Goal: Task Accomplishment & Management: Manage account settings

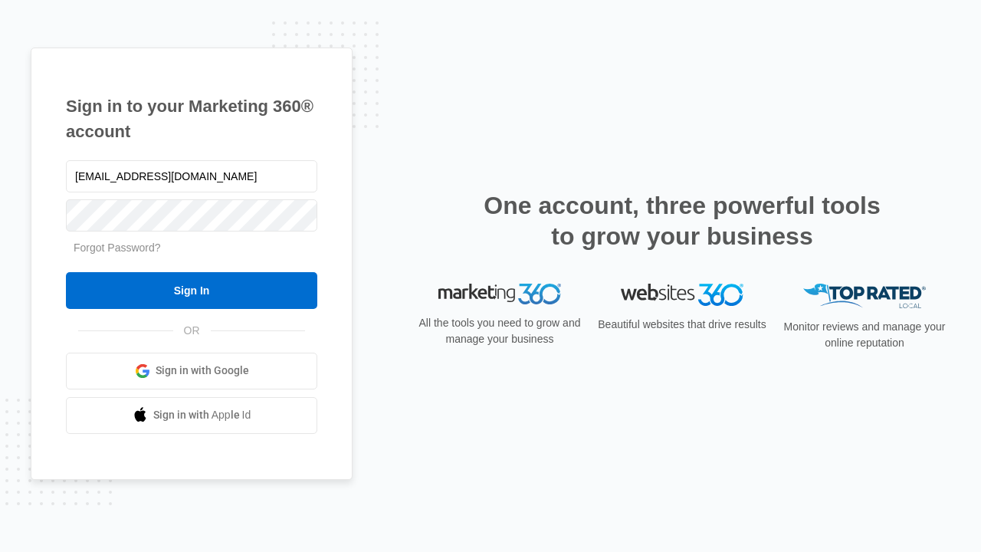
type input "[EMAIL_ADDRESS][DOMAIN_NAME]"
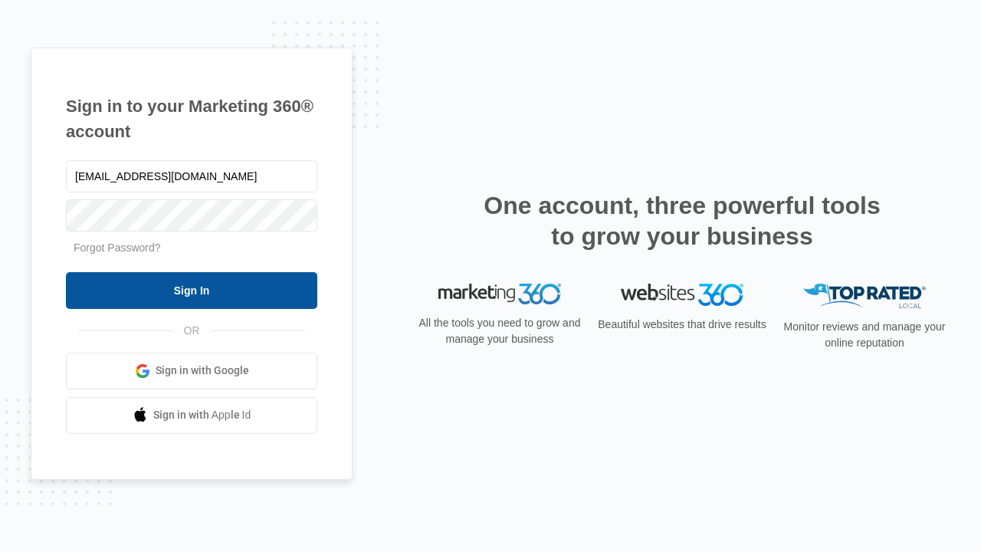
click at [192, 290] on input "Sign In" at bounding box center [191, 290] width 251 height 37
